Goal: Check status: Check status

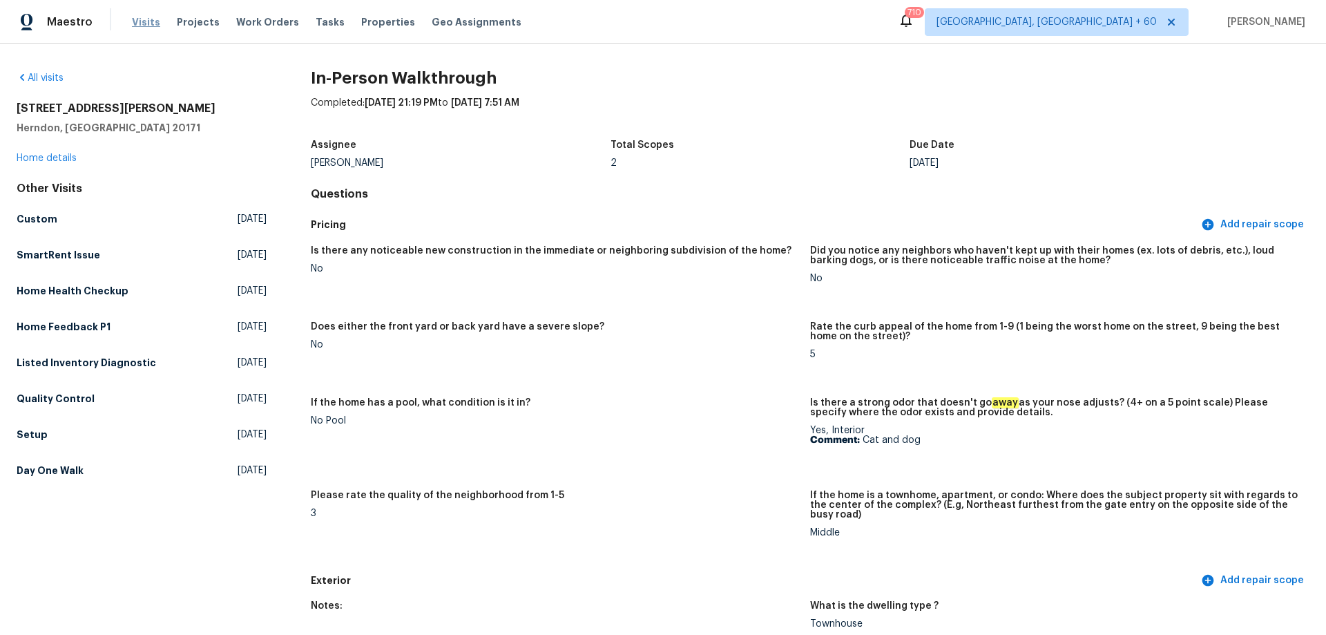
click at [137, 23] on span "Visits" at bounding box center [146, 22] width 28 height 14
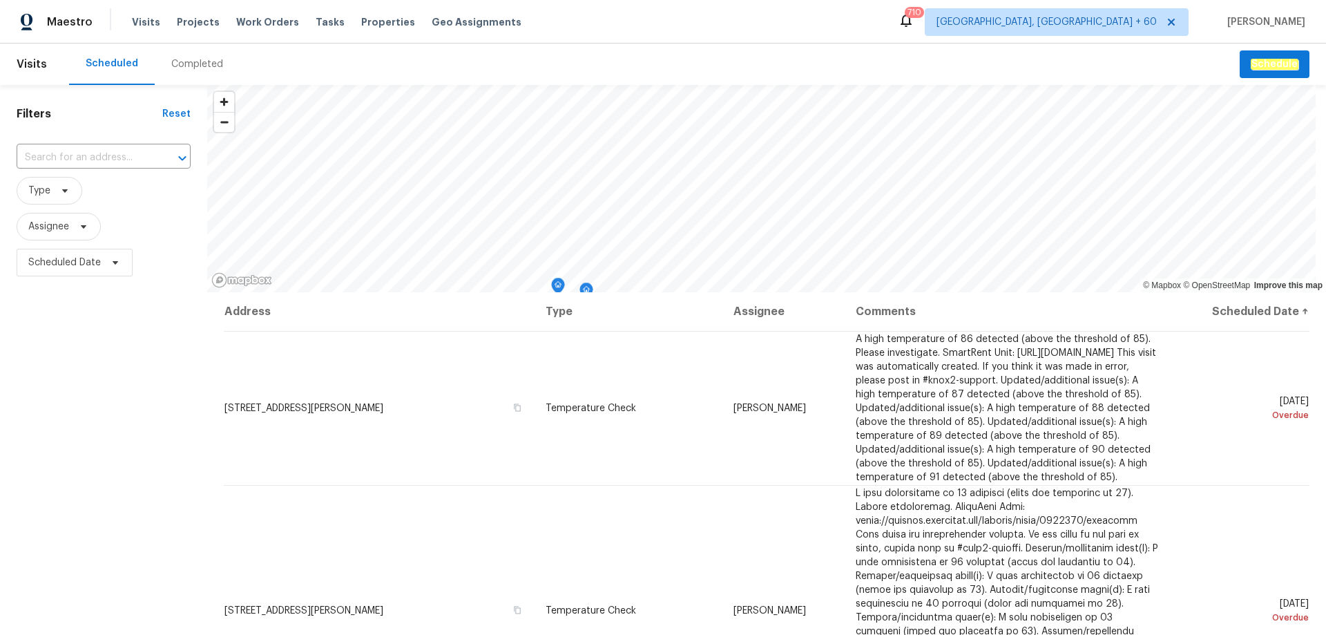
click at [190, 72] on div "Completed" at bounding box center [197, 64] width 85 height 41
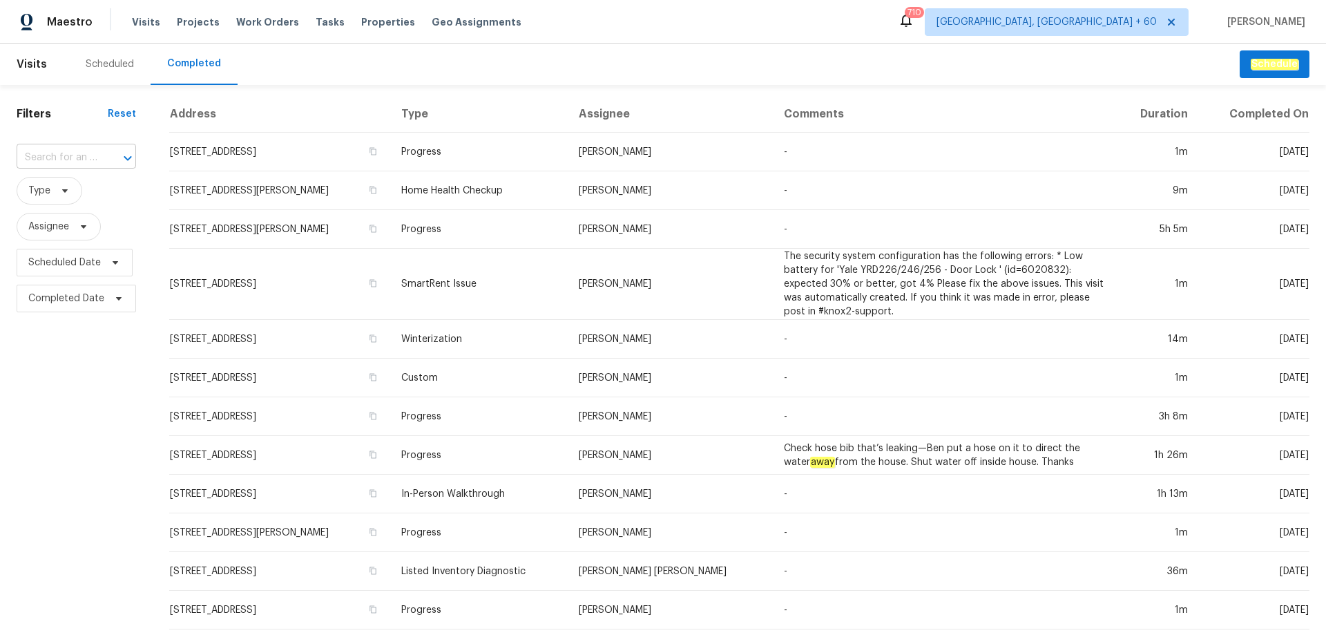
click at [66, 156] on input "text" at bounding box center [57, 157] width 81 height 21
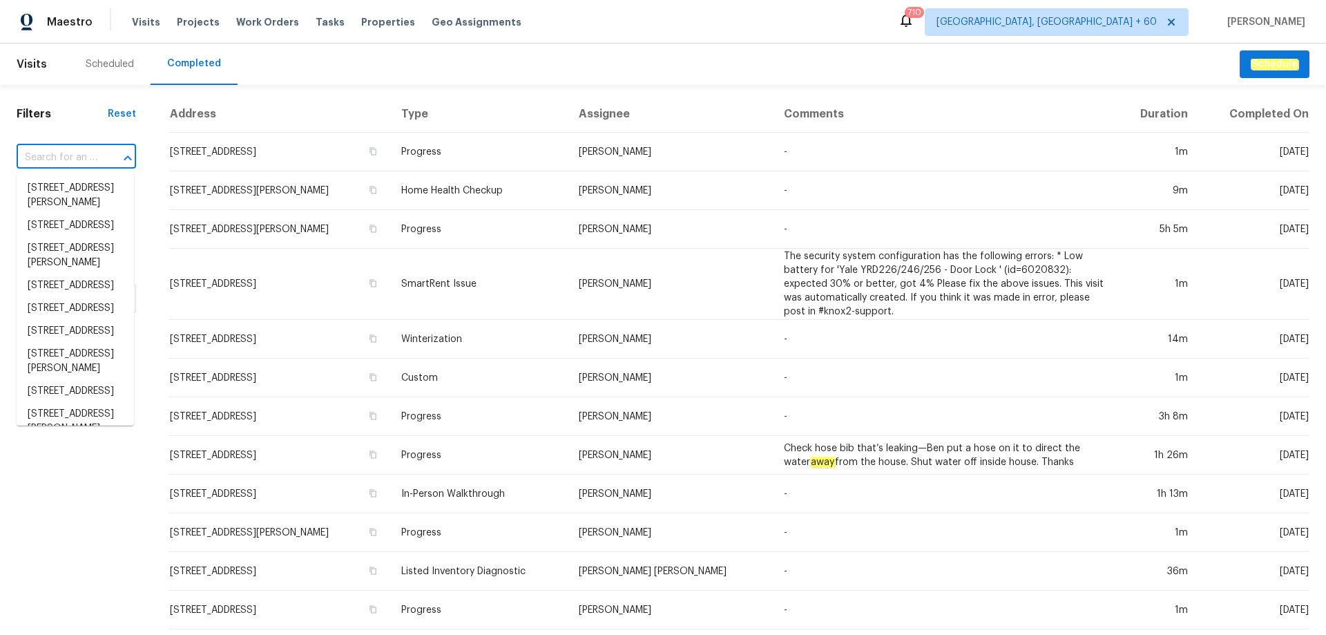
paste input "[STREET_ADDRESS]"
type input "[STREET_ADDRESS]"
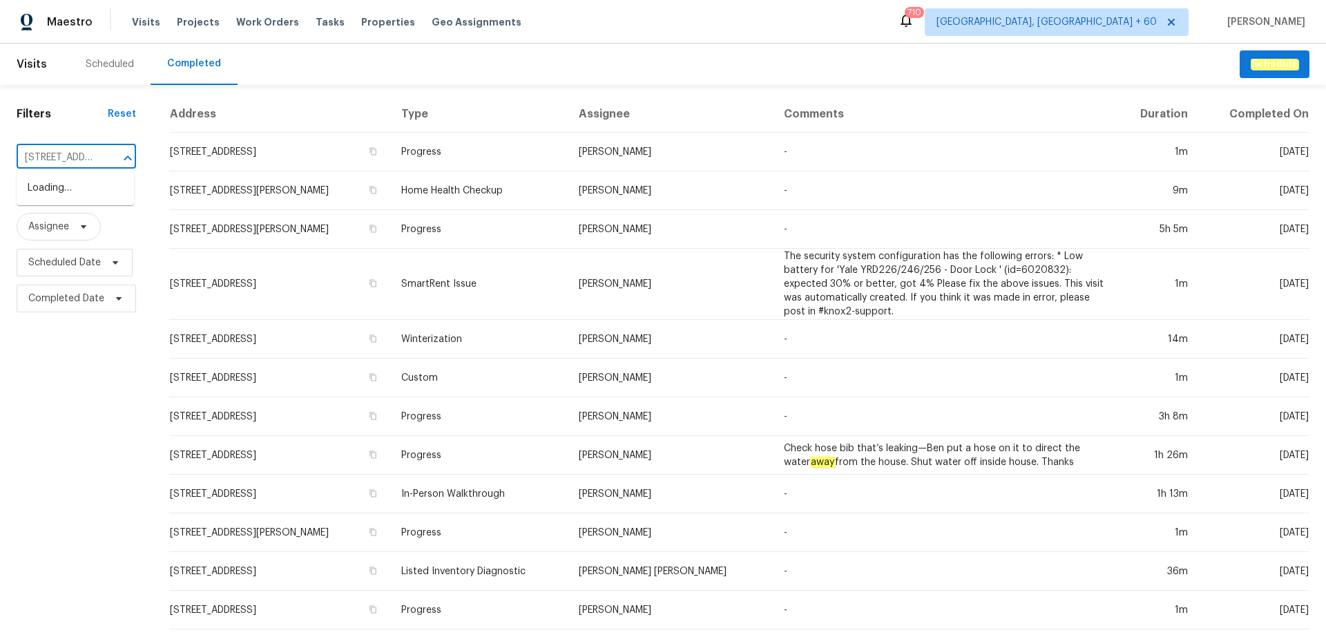
scroll to position [0, 86]
click at [66, 200] on li "[STREET_ADDRESS]" at bounding box center [75, 188] width 117 height 23
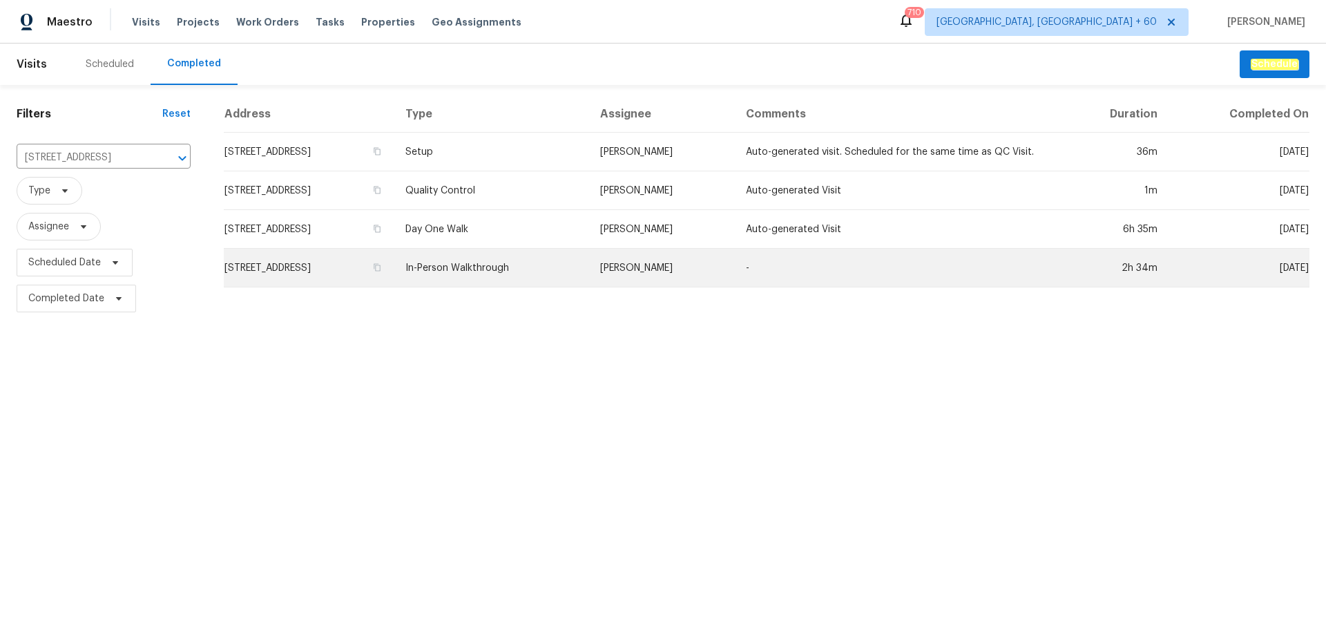
click at [545, 261] on td "In-Person Walkthrough" at bounding box center [491, 268] width 194 height 39
